Goal: Information Seeking & Learning: Understand process/instructions

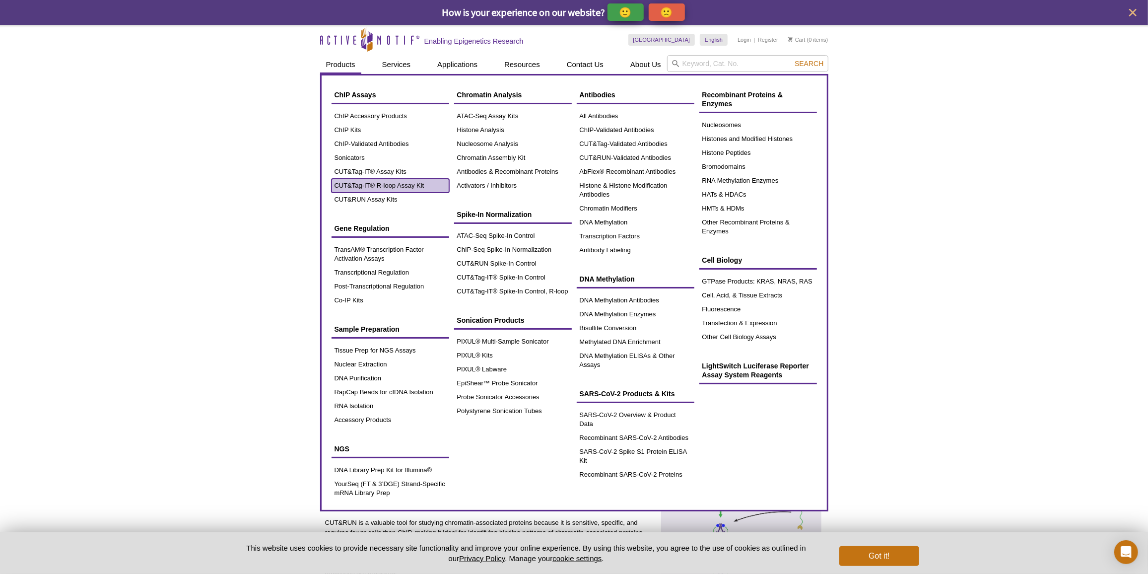
click at [376, 184] on link "CUT&Tag-IT® R-loop Assay Kit" at bounding box center [391, 186] width 118 height 14
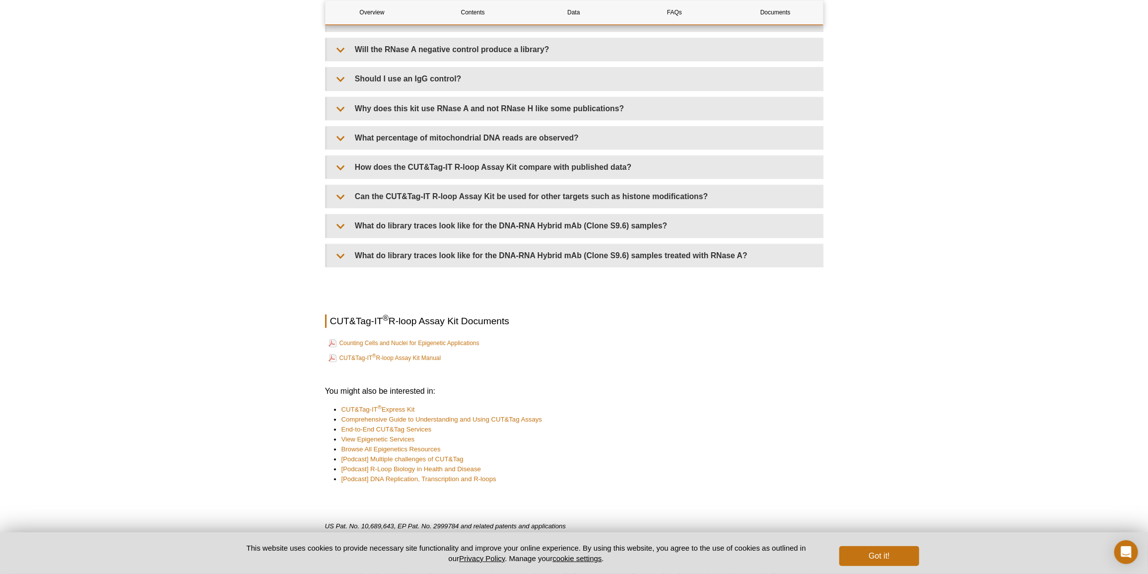
scroll to position [2213, 0]
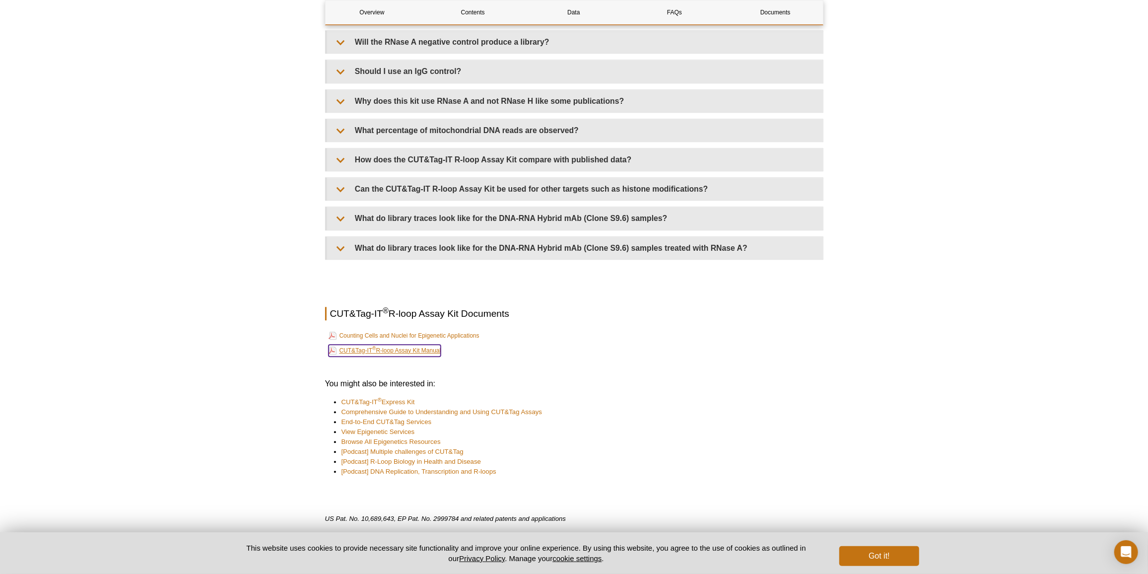
click at [437, 344] on link "CUT&Tag-IT ® R-loop Assay Kit Manual" at bounding box center [385, 350] width 113 height 12
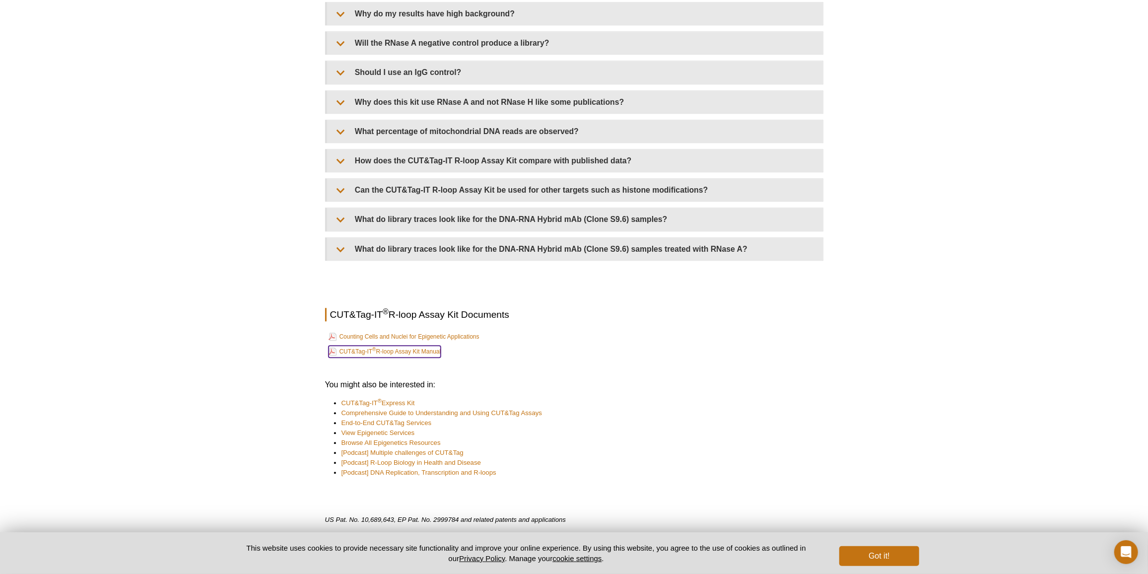
scroll to position [0, 0]
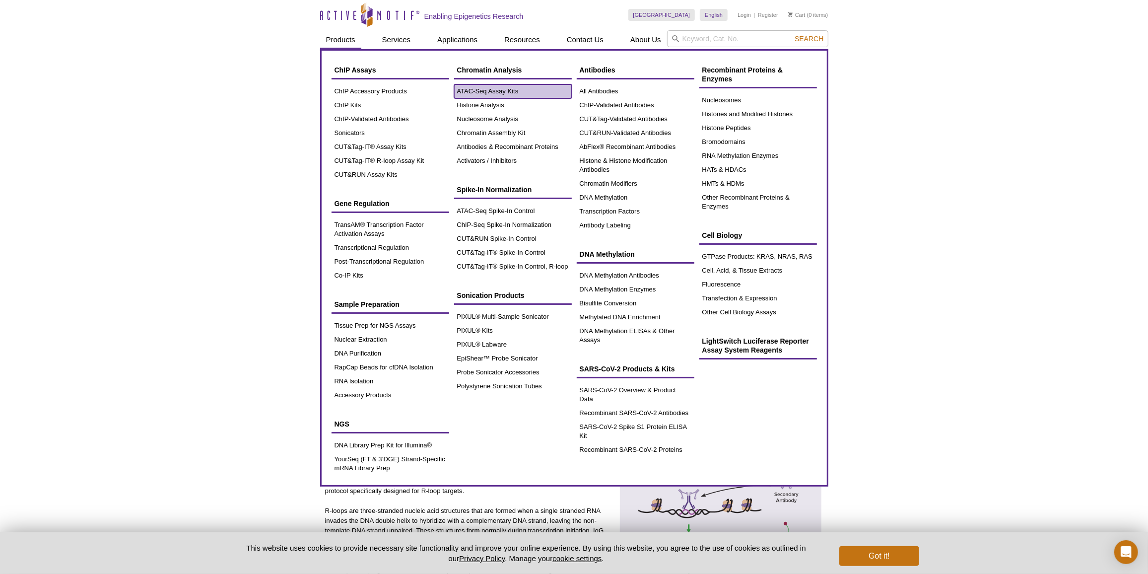
click at [493, 92] on link "ATAC-Seq Assay Kits" at bounding box center [513, 91] width 118 height 14
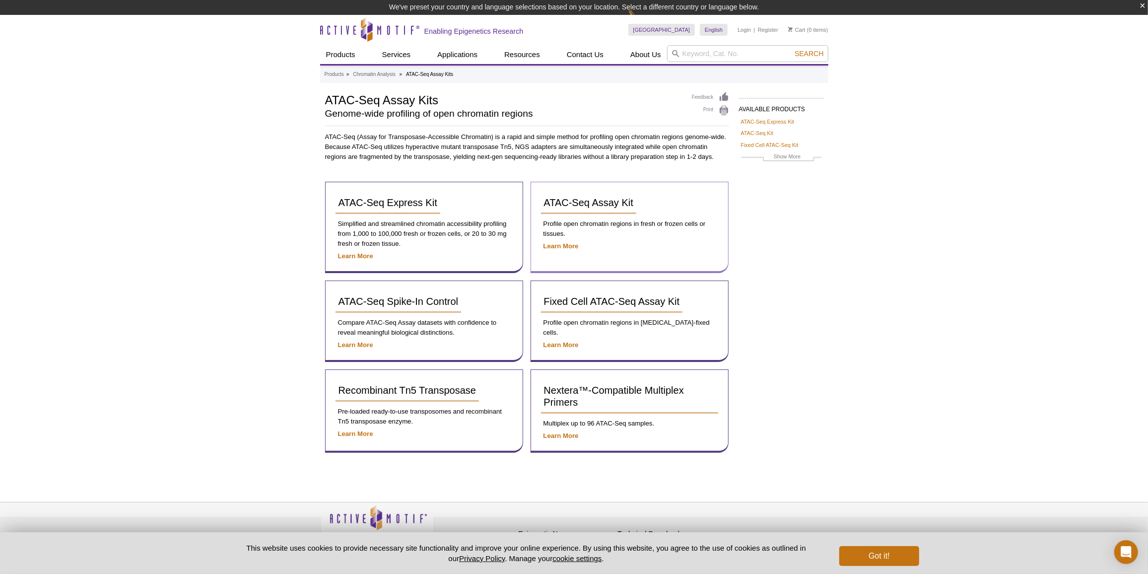
click at [539, 198] on div "ATAC-Seq Assay Kit Profile open chromatin regions in fresh or frozen cells or t…" at bounding box center [630, 227] width 198 height 91
click at [551, 201] on span "ATAC-Seq Assay Kit" at bounding box center [588, 202] width 89 height 11
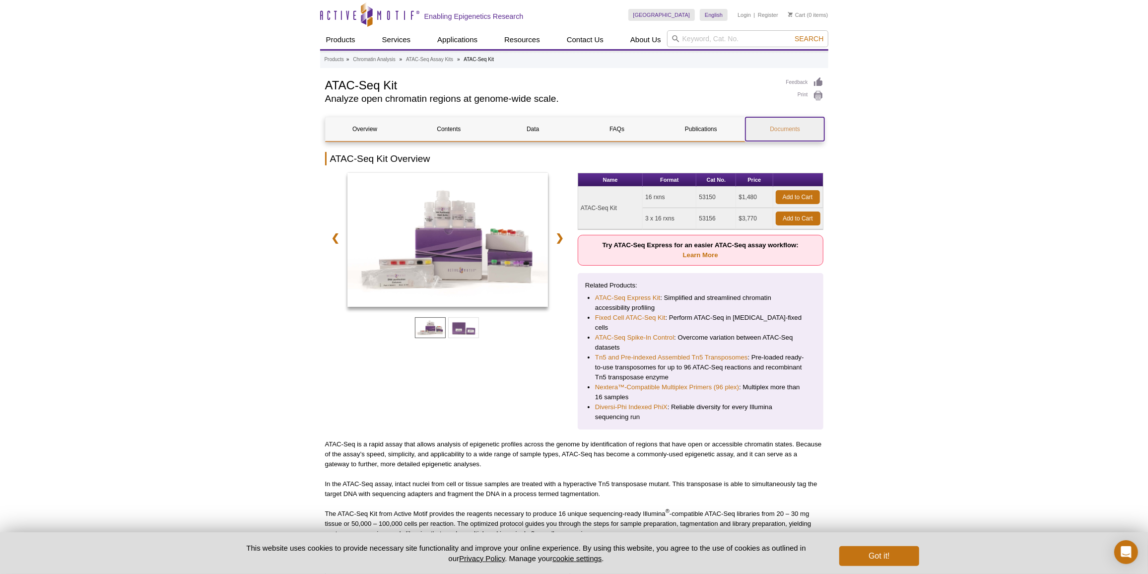
click at [791, 122] on link "Documents" at bounding box center [785, 129] width 79 height 24
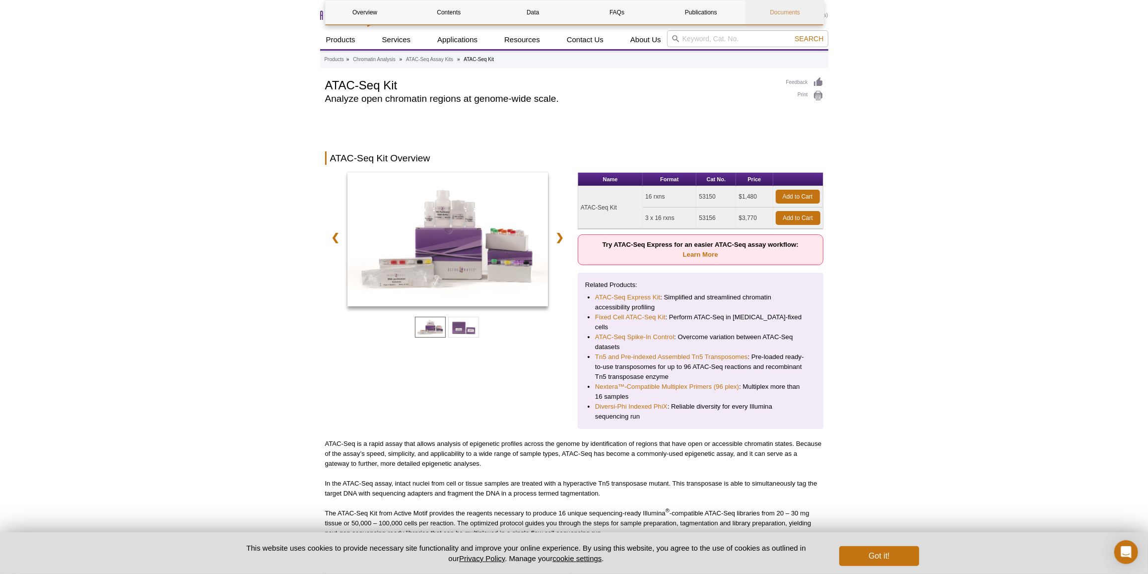
scroll to position [2203, 0]
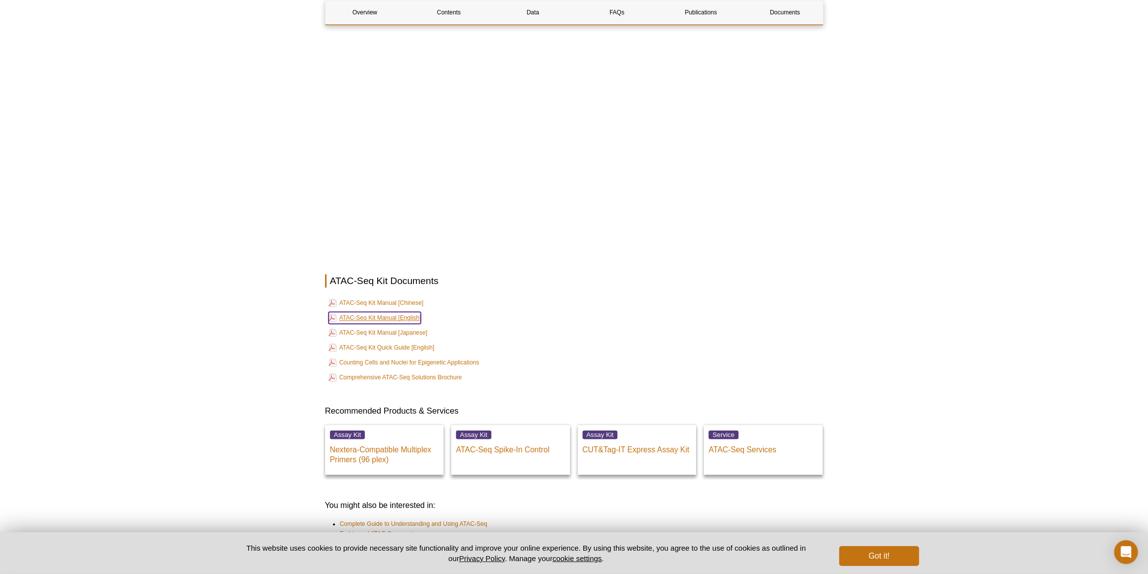
click at [404, 312] on link "ATAC-Seq Kit Manual [English]" at bounding box center [375, 318] width 93 height 12
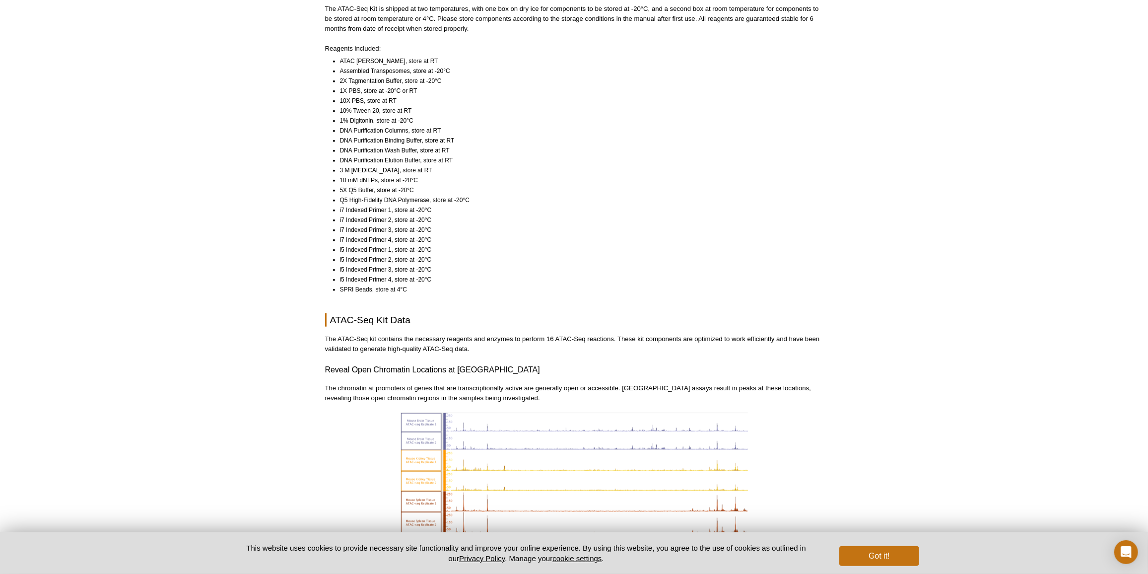
scroll to position [0, 0]
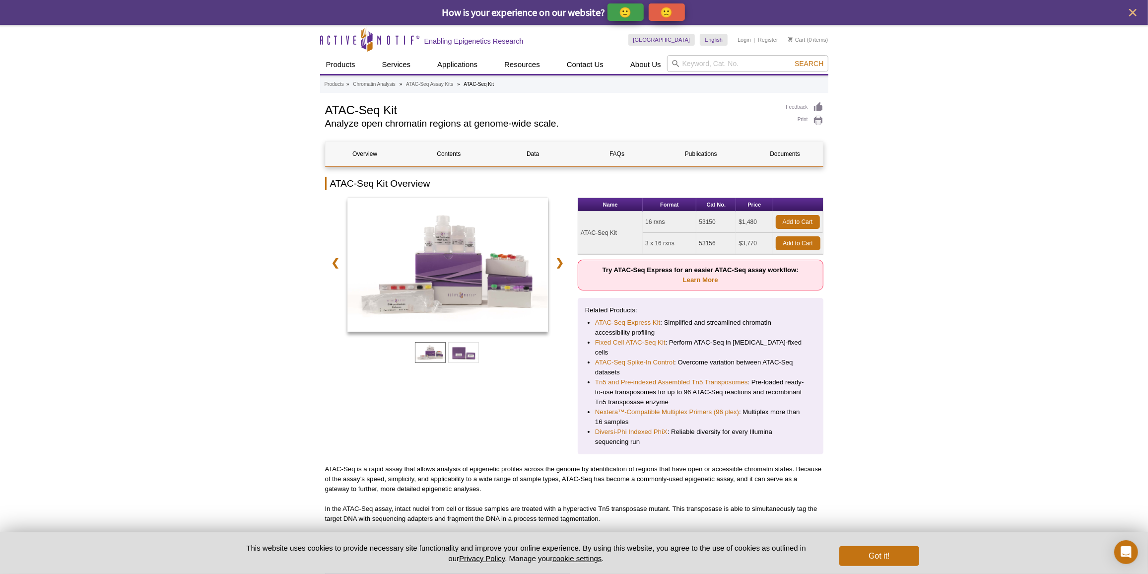
click at [711, 220] on td "53150" at bounding box center [716, 221] width 40 height 21
copy td "53150"
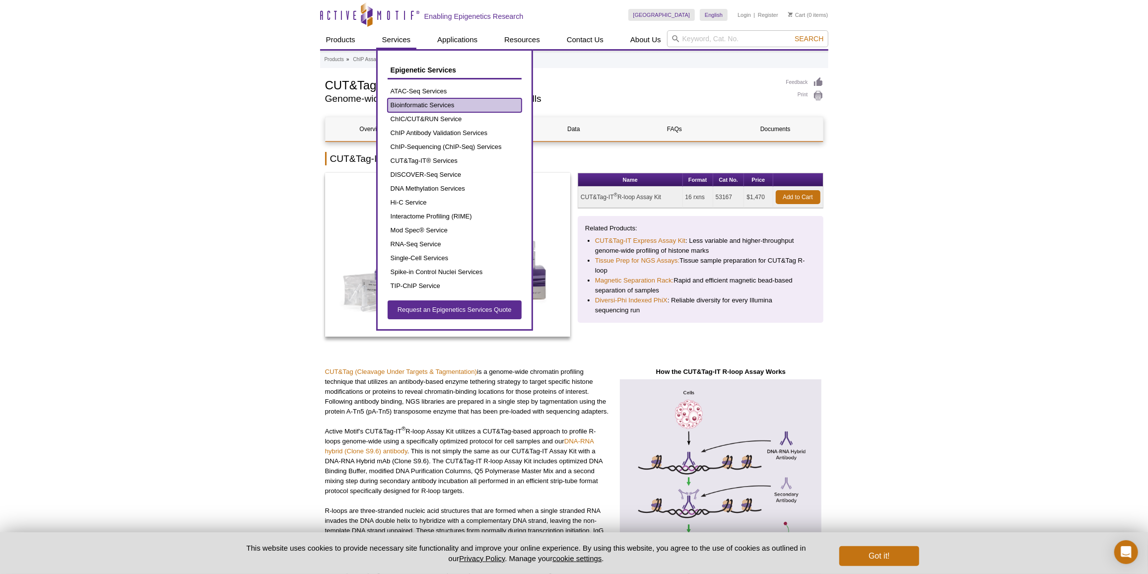
click at [453, 102] on link "Bioinformatic Services" at bounding box center [455, 105] width 134 height 14
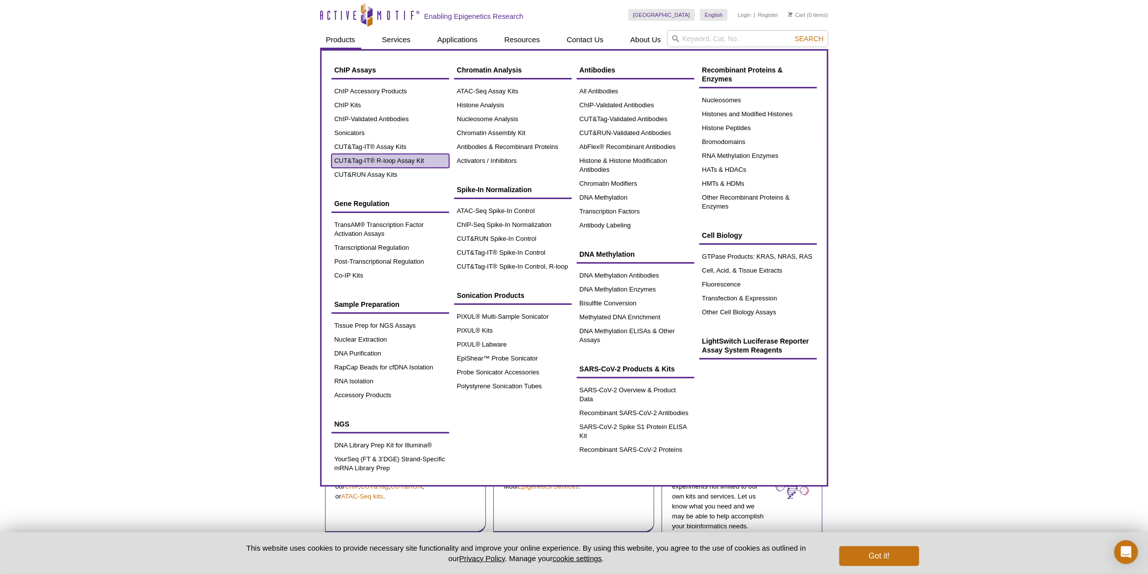
click at [357, 155] on link "CUT&Tag-IT® R-loop Assay Kit" at bounding box center [391, 161] width 118 height 14
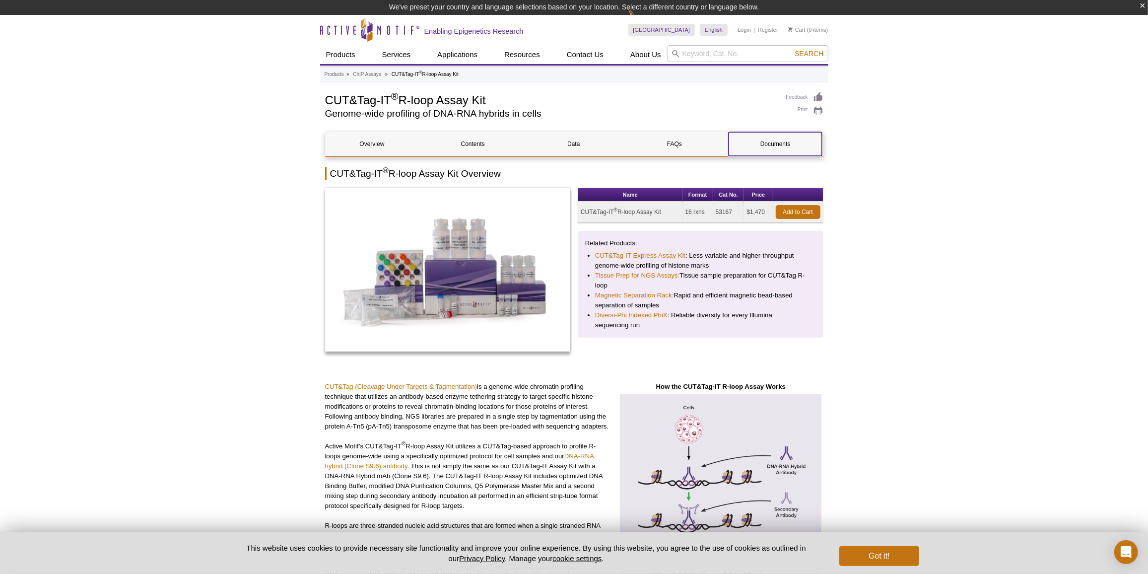
click at [755, 150] on link "Documents" at bounding box center [775, 144] width 93 height 24
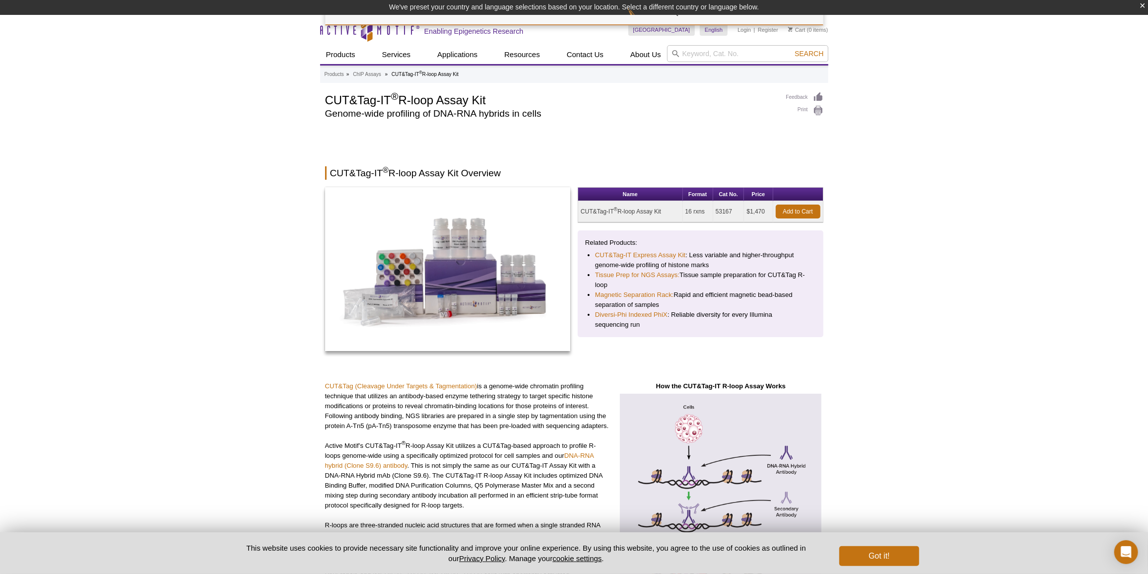
scroll to position [1738, 0]
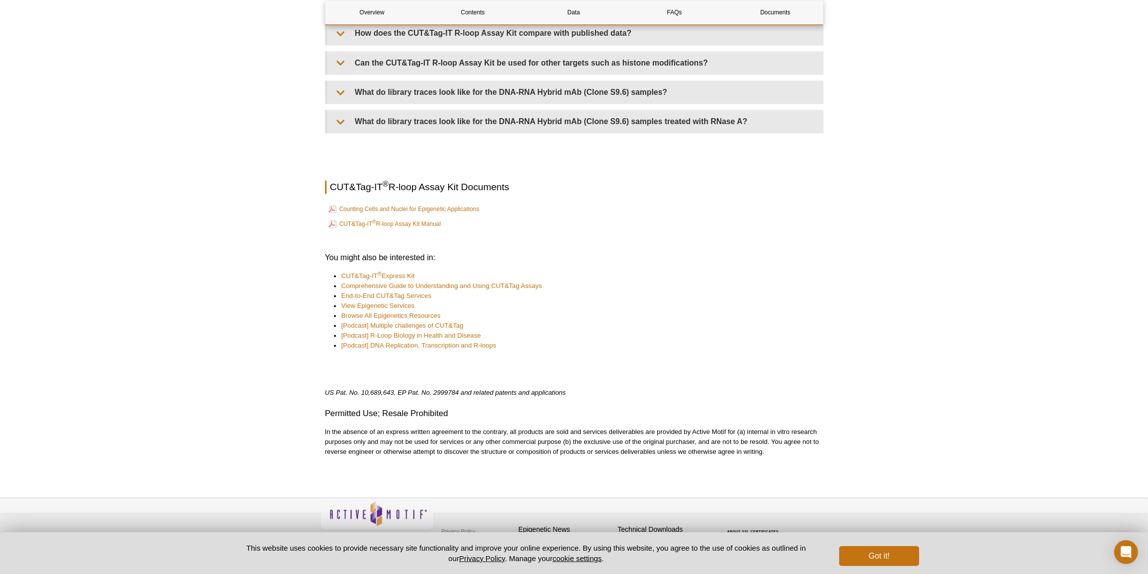
click at [447, 217] on td "CUT&Tag-IT ® R-loop Assay Kit Manual" at bounding box center [574, 224] width 496 height 14
click at [427, 218] on link "CUT&Tag-IT ® R-loop Assay Kit Manual" at bounding box center [385, 224] width 113 height 12
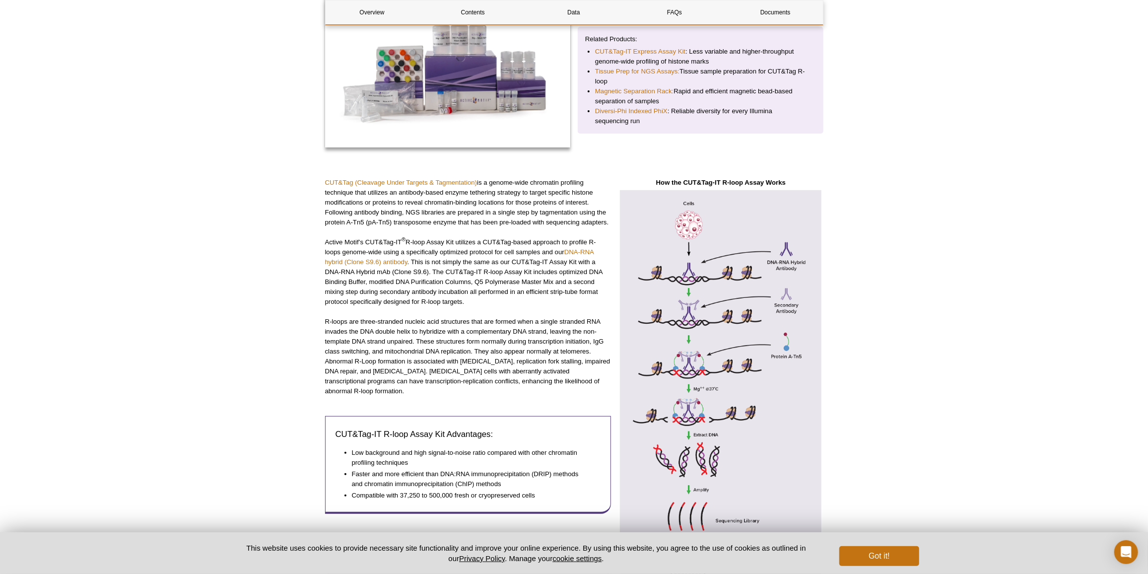
scroll to position [0, 0]
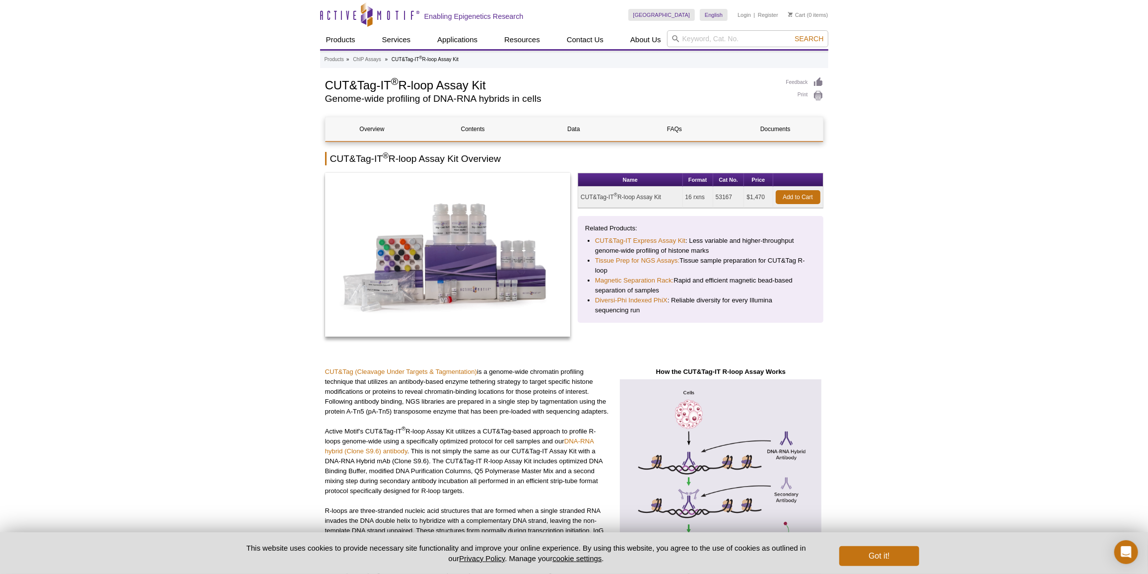
click at [735, 194] on td "53167" at bounding box center [728, 197] width 31 height 21
click at [734, 194] on td "53167" at bounding box center [728, 197] width 31 height 21
click at [731, 193] on td "53167" at bounding box center [728, 197] width 31 height 21
copy td "53167"
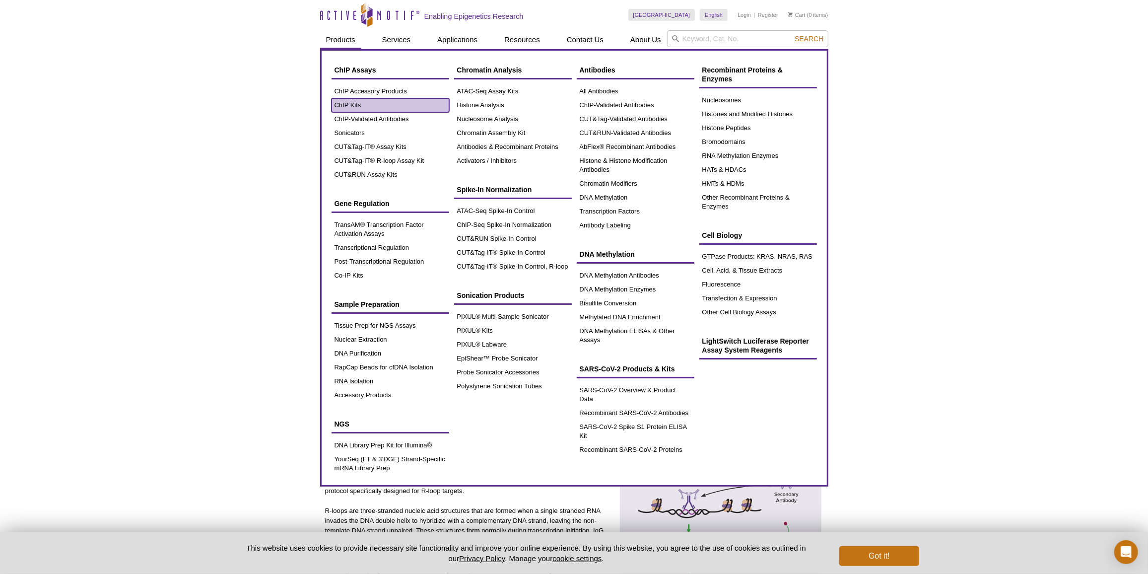
click at [348, 104] on link "ChIP Kits" at bounding box center [391, 105] width 118 height 14
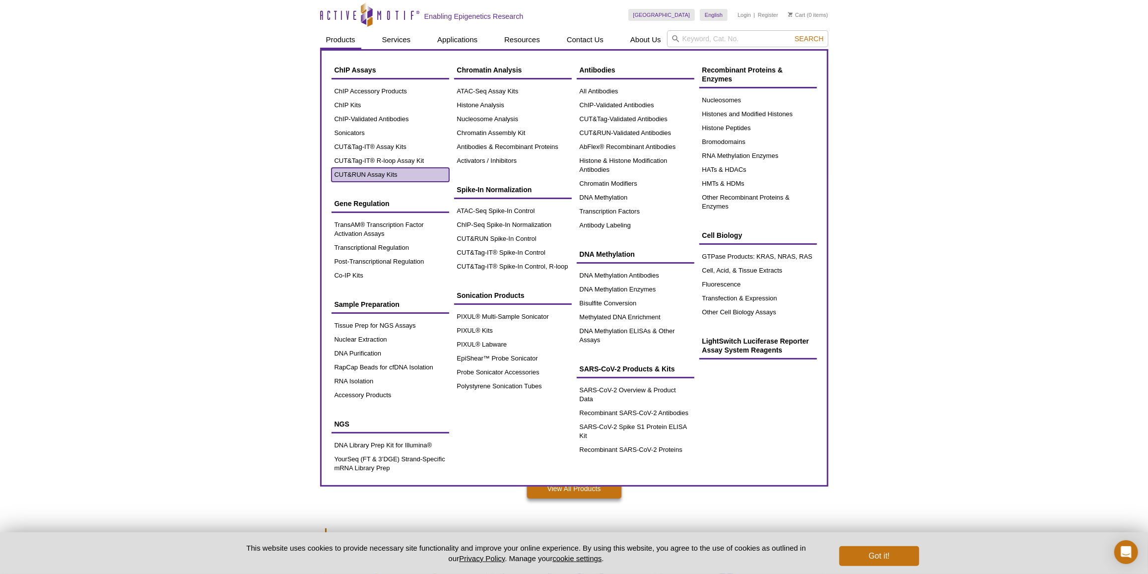
click at [351, 171] on link "CUT&RUN Assay Kits" at bounding box center [391, 175] width 118 height 14
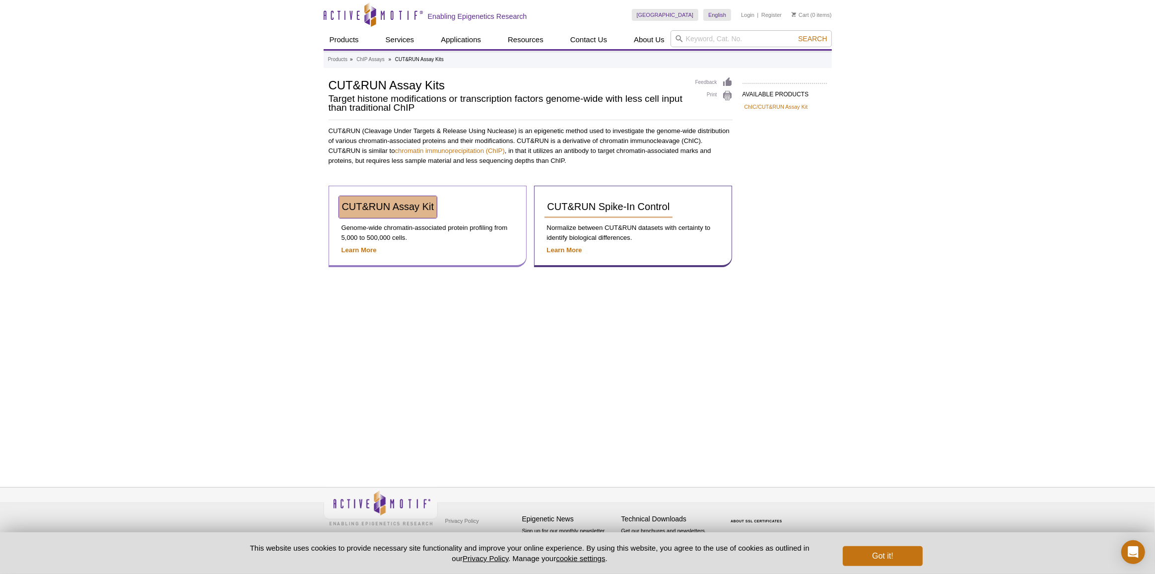
click at [409, 213] on link "CUT&RUN Assay Kit" at bounding box center [388, 207] width 98 height 22
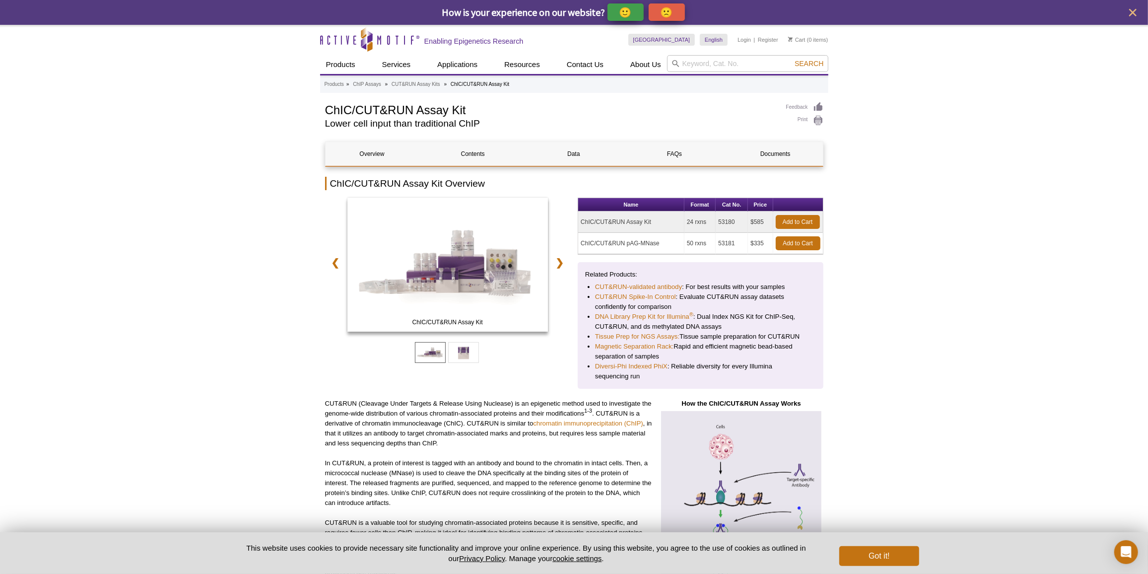
click at [733, 219] on td "53180" at bounding box center [732, 221] width 32 height 21
copy td "53180"
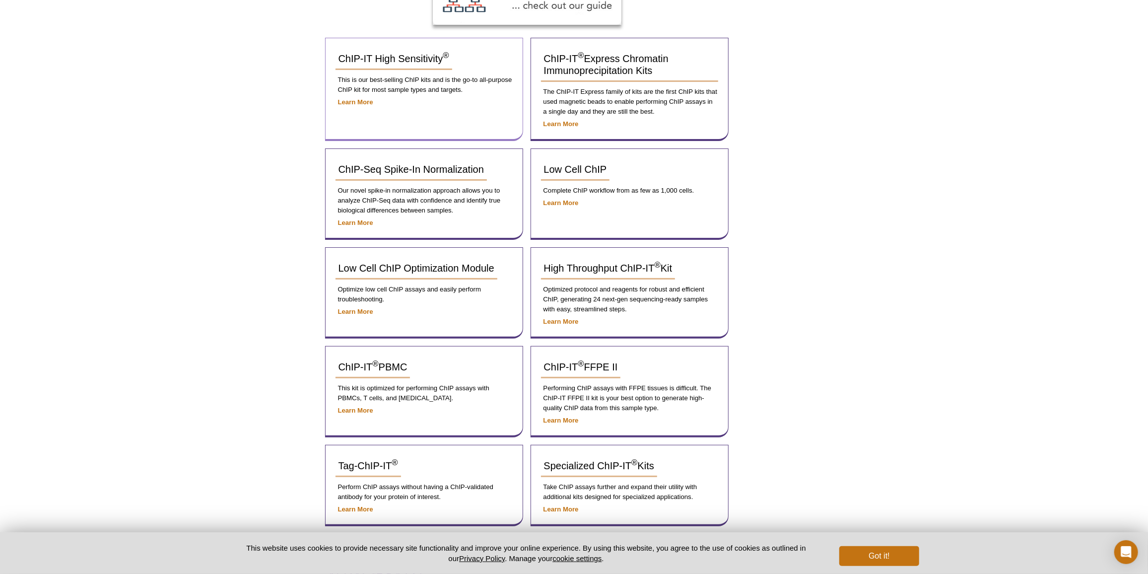
scroll to position [240, 0]
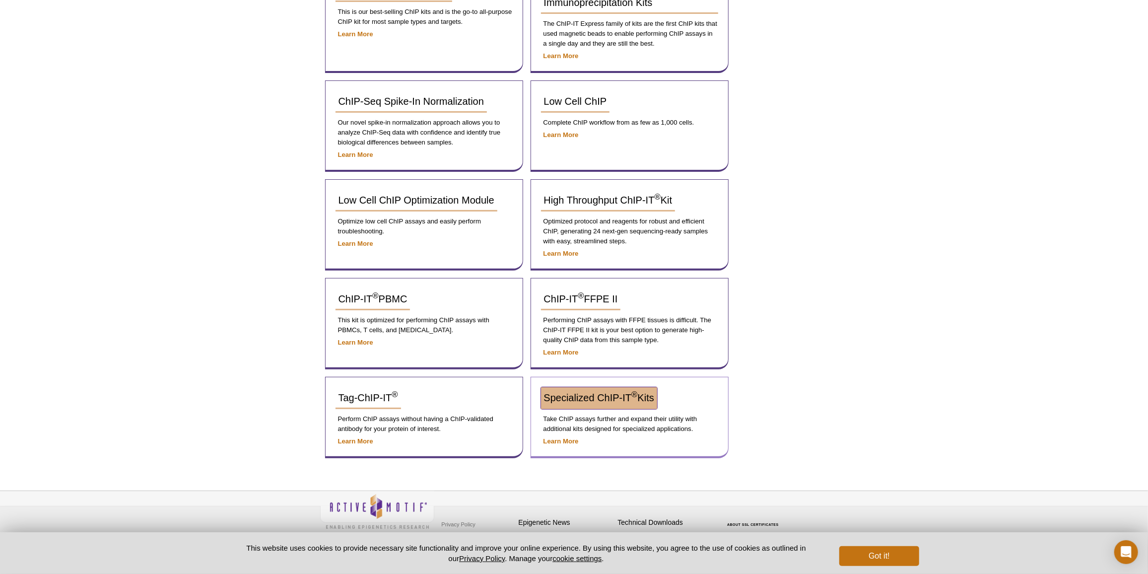
click at [599, 399] on span "Specialized ChIP-IT ® Kits" at bounding box center [599, 397] width 110 height 11
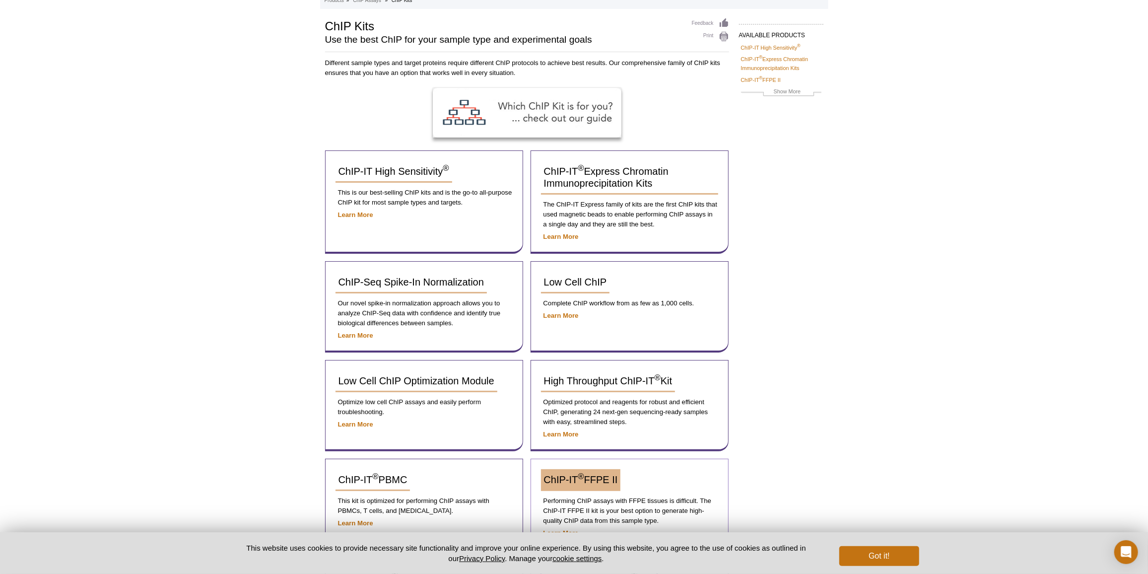
scroll to position [0, 0]
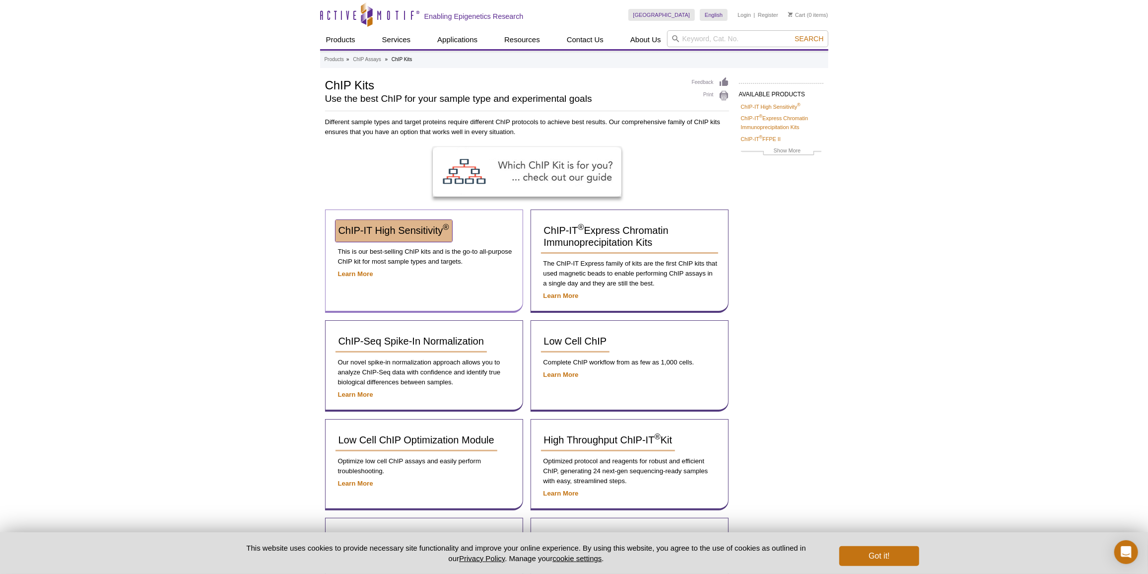
click at [420, 235] on span "ChIP-IT High Sensitivity ®" at bounding box center [394, 230] width 111 height 11
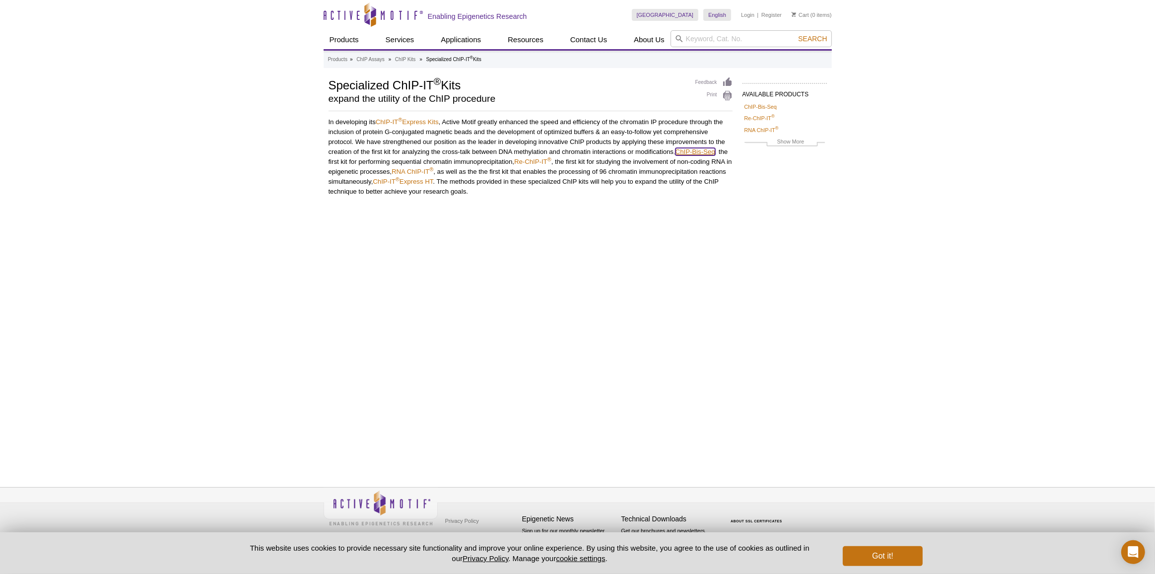
click at [692, 150] on link "ChIP-Bis-Seq" at bounding box center [696, 151] width 40 height 7
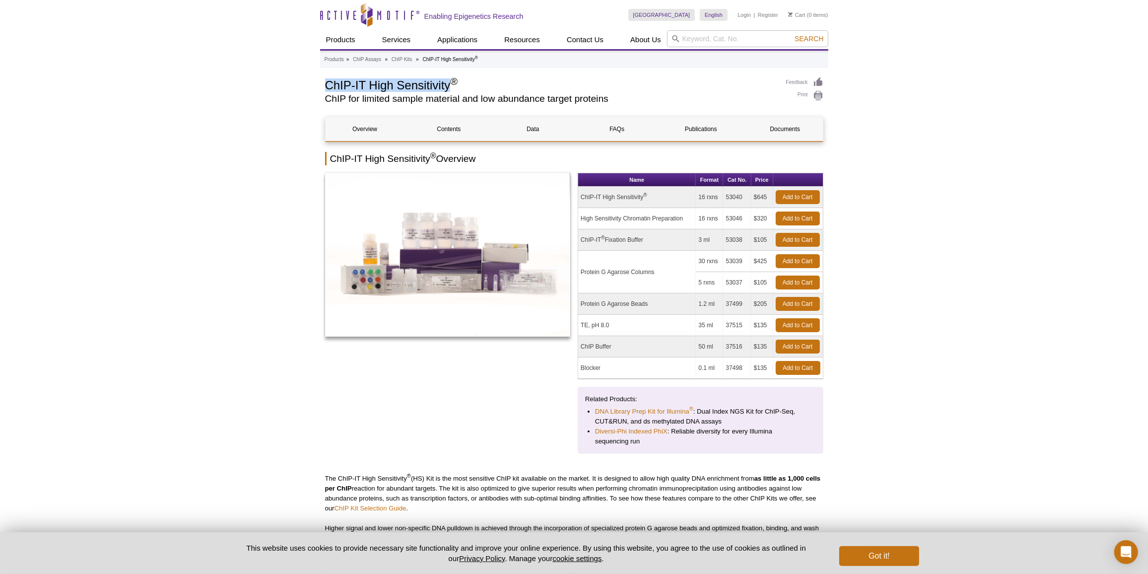
drag, startPoint x: 326, startPoint y: 81, endPoint x: 447, endPoint y: 85, distance: 121.7
click at [447, 85] on h1 "ChIP-IT High Sensitivity ®" at bounding box center [550, 84] width 451 height 15
copy h1 "ChIP-IT High Sensitivity"
click at [685, 31] on input "search" at bounding box center [747, 38] width 161 height 17
paste input "40026"
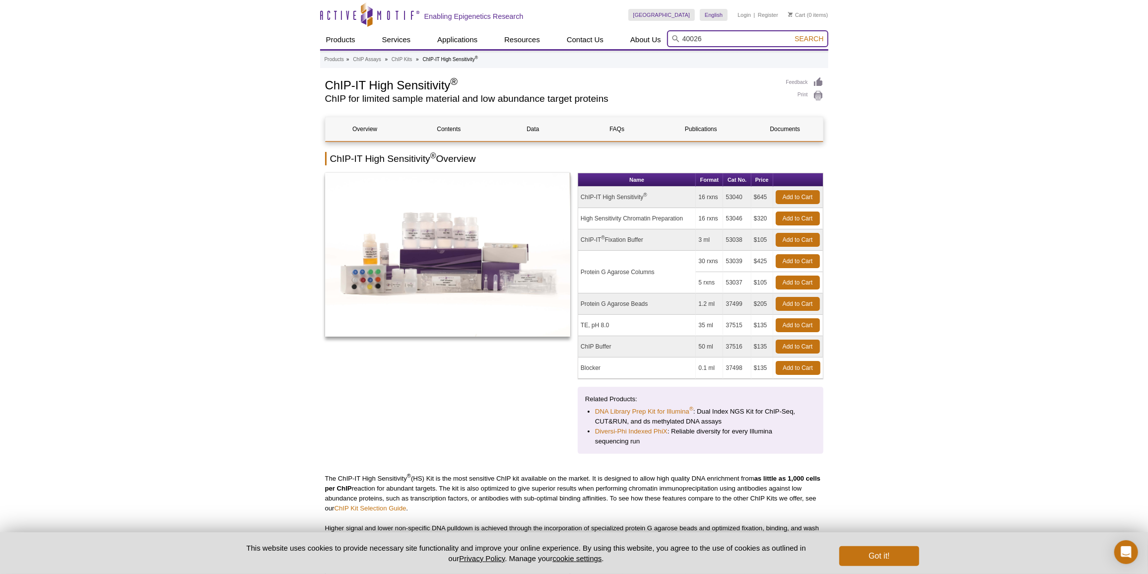
click at [792, 34] on button "Search" at bounding box center [809, 38] width 35 height 9
click at [708, 65] on li "40026 – Histone Purification Mini" at bounding box center [717, 69] width 99 height 14
type input "40026 – Histone Purification Mini"
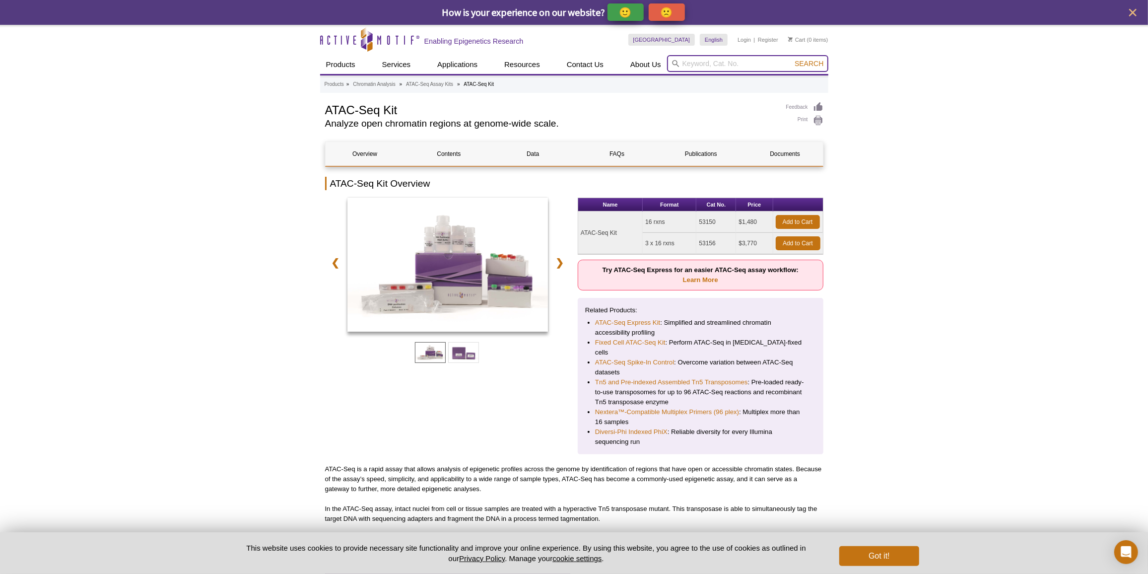
click at [717, 58] on input "search" at bounding box center [747, 63] width 161 height 17
paste input "Hi-ChIP kit"
type input "Hi-ChIP kit"
click at [800, 64] on span "Search" at bounding box center [809, 64] width 29 height 8
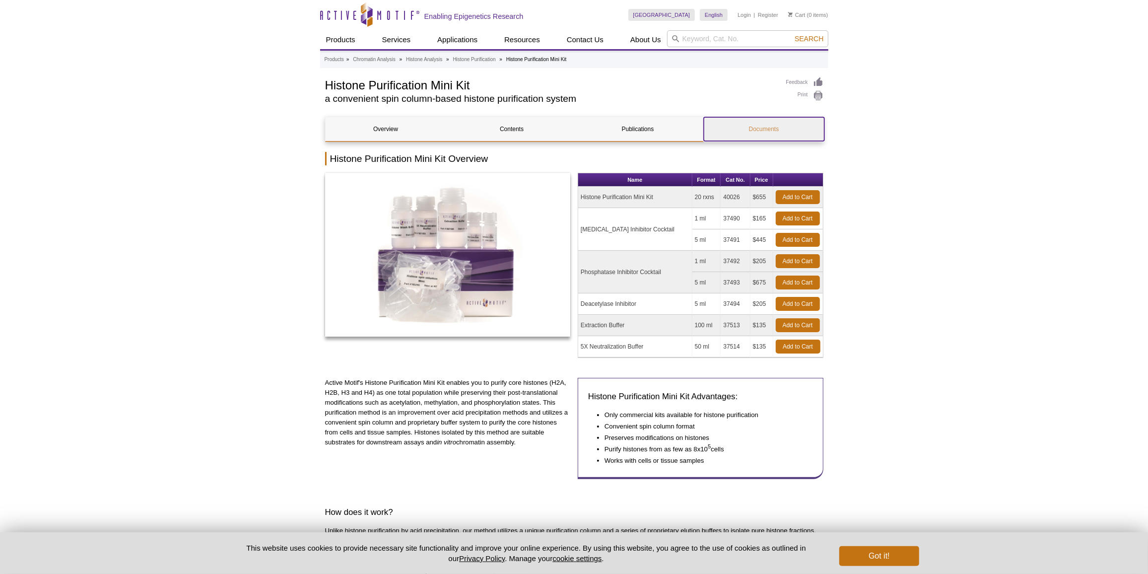
click at [771, 127] on link "Documents" at bounding box center [764, 129] width 121 height 24
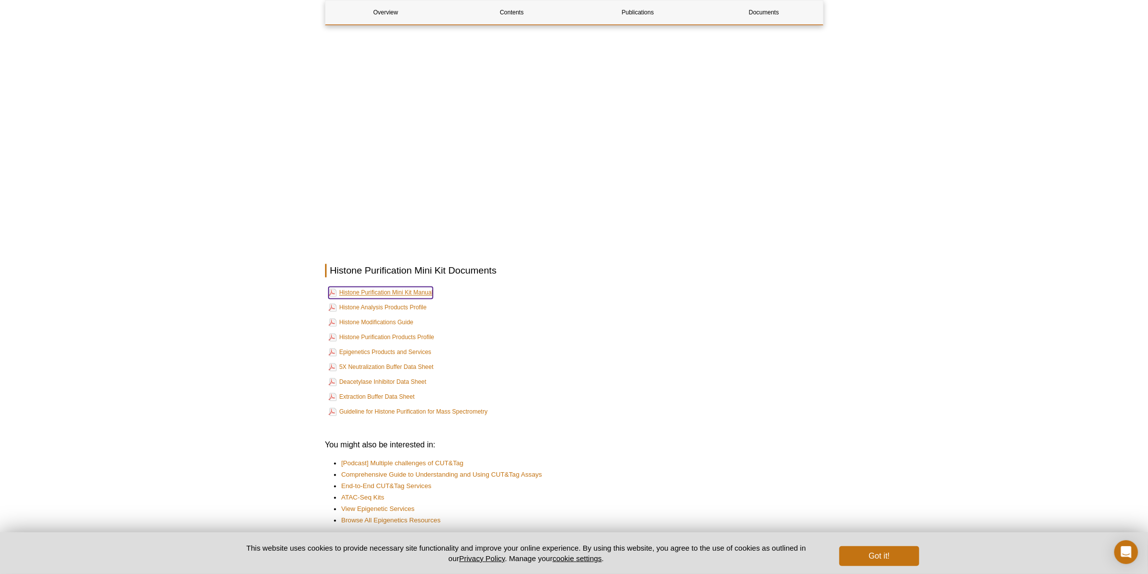
click at [402, 295] on link "Histone Purification Mini Kit Manual" at bounding box center [381, 293] width 105 height 12
